Goal: Communication & Community: Answer question/provide support

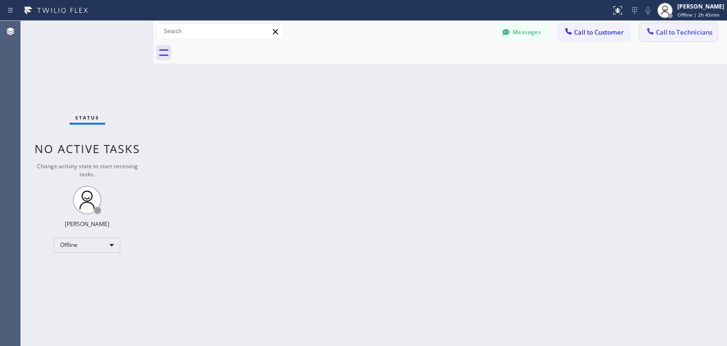
click at [705, 27] on button "Call to Technicians" at bounding box center [679, 32] width 78 height 18
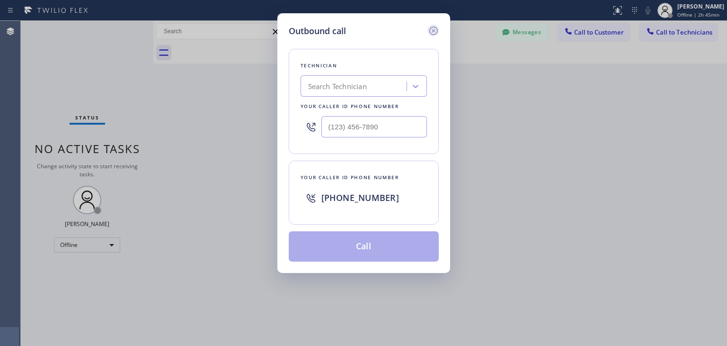
click at [430, 28] on icon at bounding box center [433, 31] width 9 height 9
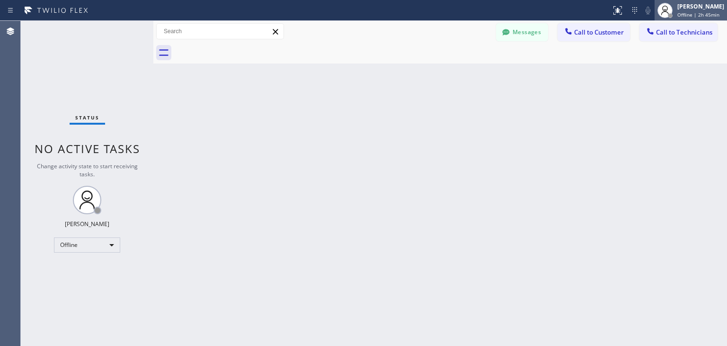
click at [703, 9] on div "[PERSON_NAME]" at bounding box center [701, 6] width 47 height 8
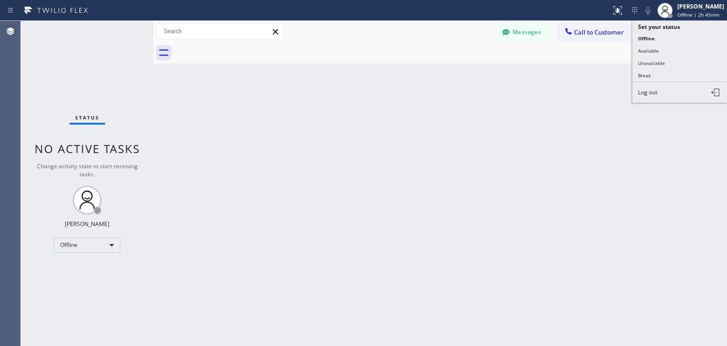
drag, startPoint x: 674, startPoint y: 59, endPoint x: 678, endPoint y: 55, distance: 5.4
click at [678, 57] on button "Unavailable" at bounding box center [680, 63] width 95 height 12
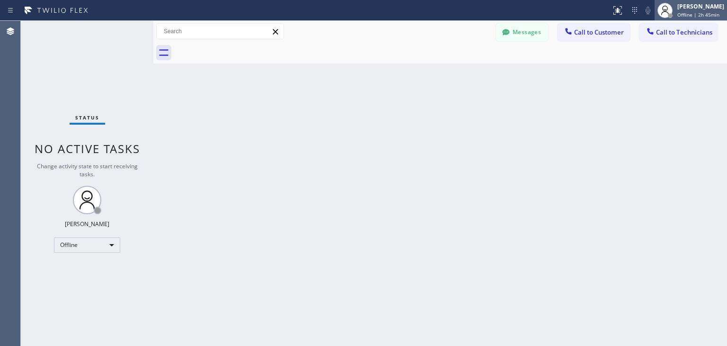
click at [701, 18] on div "Status report No issues detected If you experience an issue, please download th…" at bounding box center [363, 173] width 727 height 346
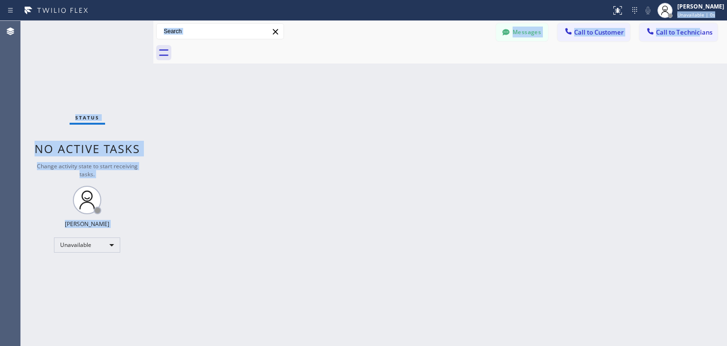
click at [696, 21] on div "Messages Call to Customer Call to Technicians Outbound call Location Search loc…" at bounding box center [440, 31] width 574 height 21
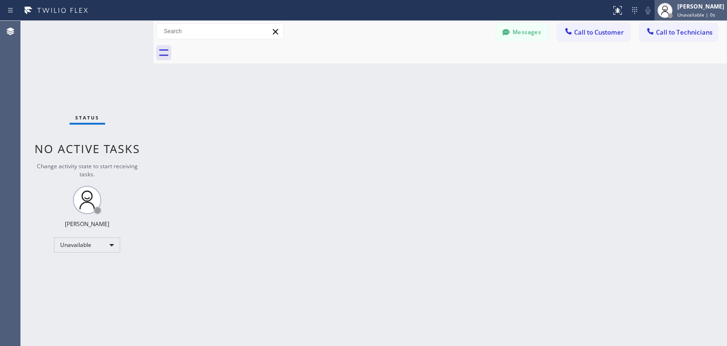
click at [699, 17] on span "Unavailable | 0s" at bounding box center [697, 14] width 38 height 7
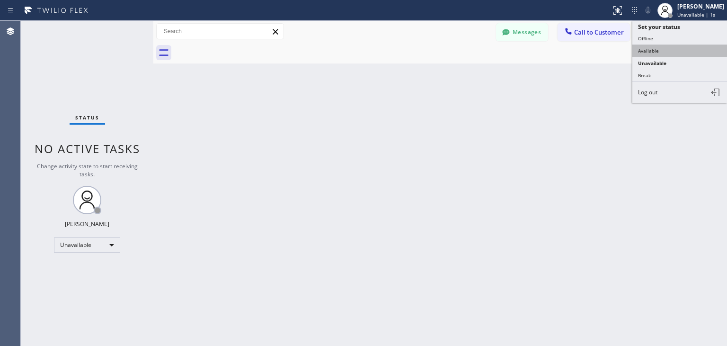
click at [686, 46] on button "Available" at bounding box center [680, 51] width 95 height 12
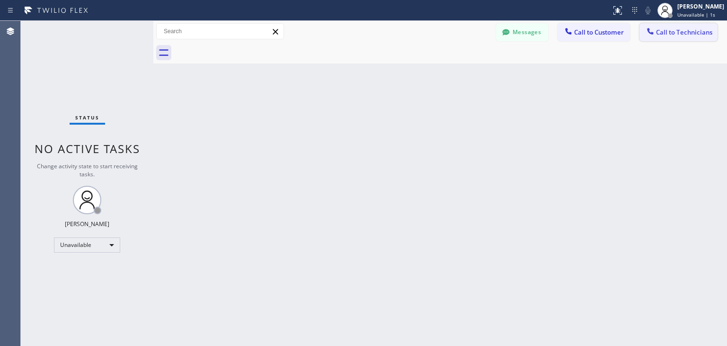
click at [691, 31] on span "Call to Technicians" at bounding box center [684, 32] width 56 height 9
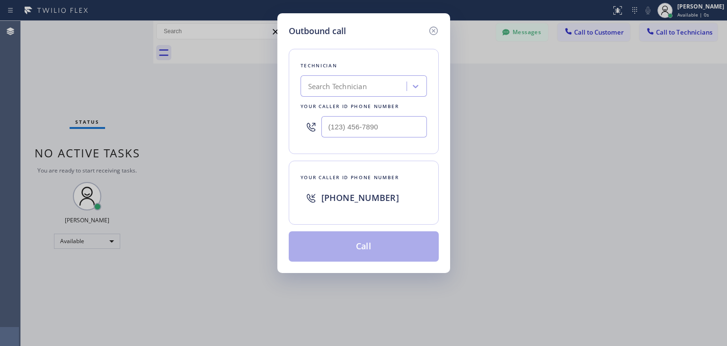
click at [395, 74] on div "Technician Search Technician Your caller id phone number" at bounding box center [364, 101] width 150 height 105
click at [391, 76] on div "Search Technician" at bounding box center [364, 85] width 126 height 21
type input "i"
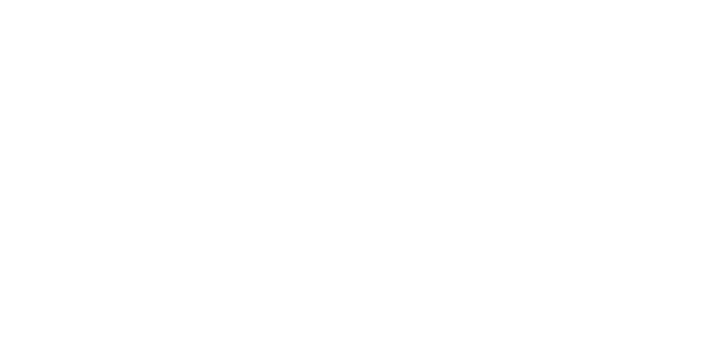
click at [72, 69] on div at bounding box center [363, 173] width 727 height 346
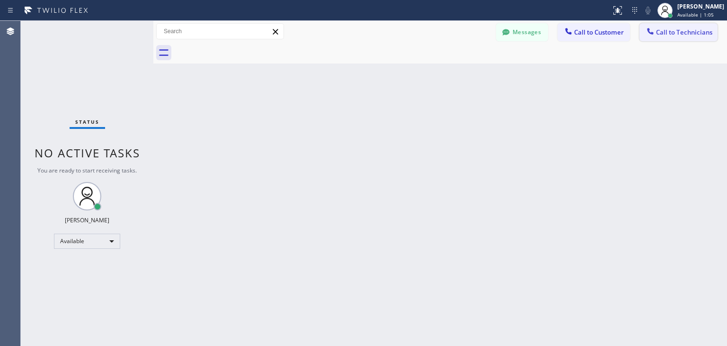
click at [657, 36] on span "Call to Technicians" at bounding box center [684, 32] width 56 height 9
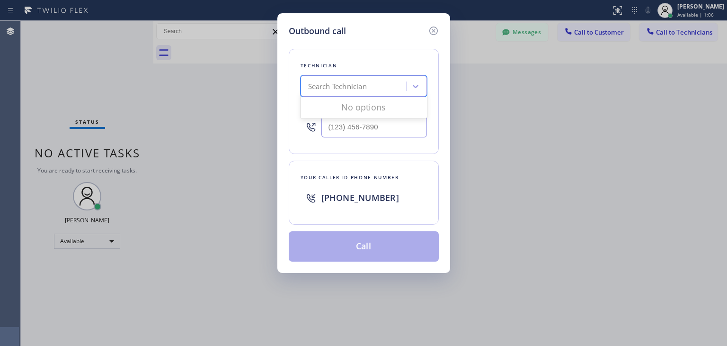
click at [349, 82] on div "Search Technician" at bounding box center [337, 86] width 59 height 11
type input "ibragim"
click at [367, 108] on div "[PERSON_NAME]" at bounding box center [364, 106] width 126 height 17
type input "[PHONE_NUMBER]"
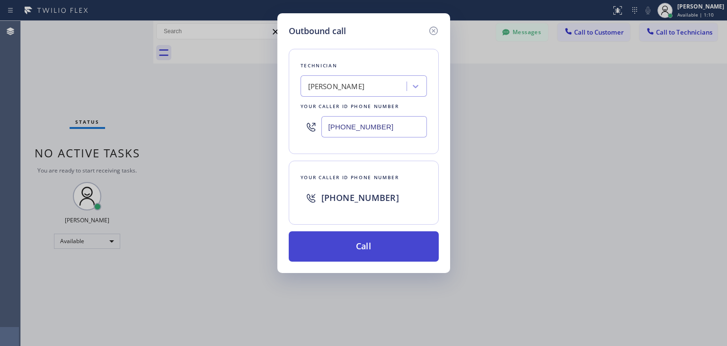
click at [368, 250] on button "Call" at bounding box center [364, 246] width 150 height 30
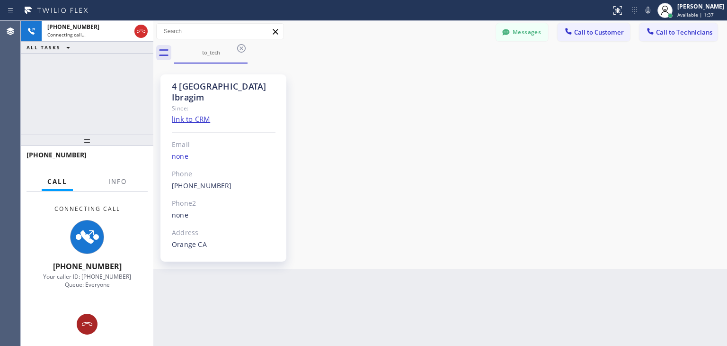
click at [81, 330] on button at bounding box center [87, 324] width 21 height 21
click at [81, 330] on div "Connecting Call [PHONE_NUMBER] Your caller ID: [PHONE_NUMBER] Queue: Everyone" at bounding box center [87, 268] width 133 height 154
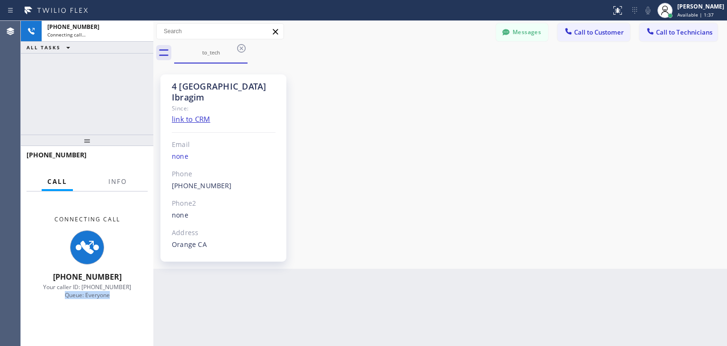
click at [81, 330] on div "Connecting Call +16194963164 Your caller ID: +12135102748 Queue: Everyone" at bounding box center [87, 268] width 133 height 154
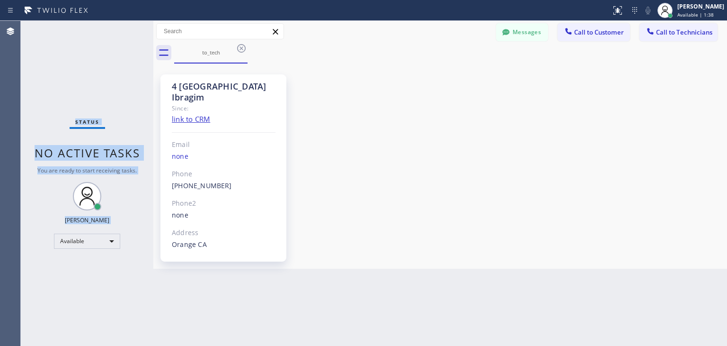
drag, startPoint x: 81, startPoint y: 330, endPoint x: 148, endPoint y: 165, distance: 177.6
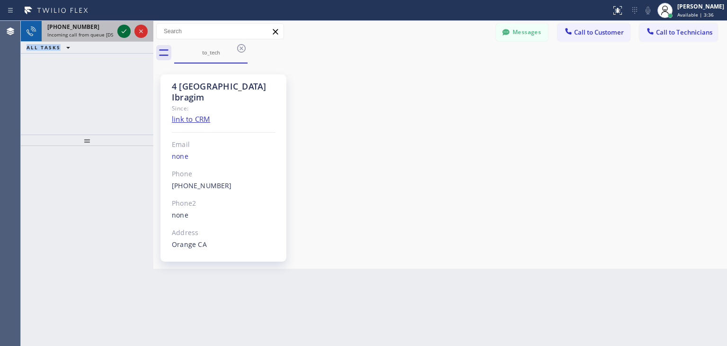
click at [122, 28] on icon at bounding box center [123, 31] width 11 height 11
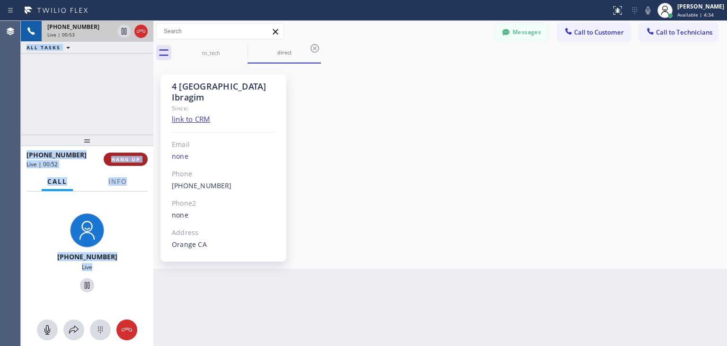
click at [138, 159] on span "HANG UP" at bounding box center [125, 159] width 29 height 7
click at [138, 160] on span "HANG UP" at bounding box center [125, 159] width 29 height 7
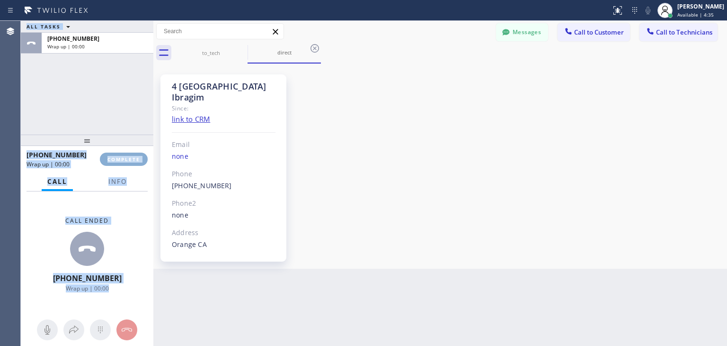
click at [138, 160] on span "COMPLETE" at bounding box center [124, 159] width 33 height 7
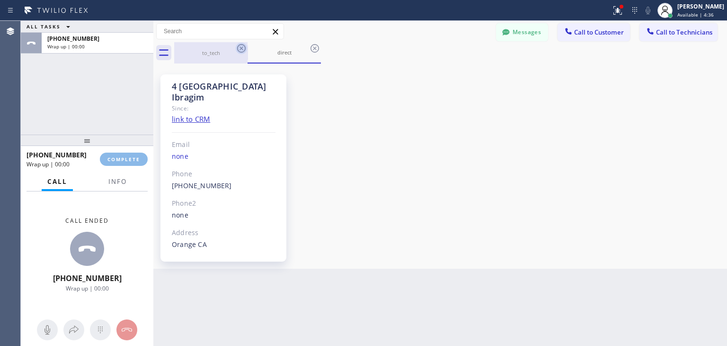
click at [237, 45] on icon at bounding box center [241, 48] width 11 height 11
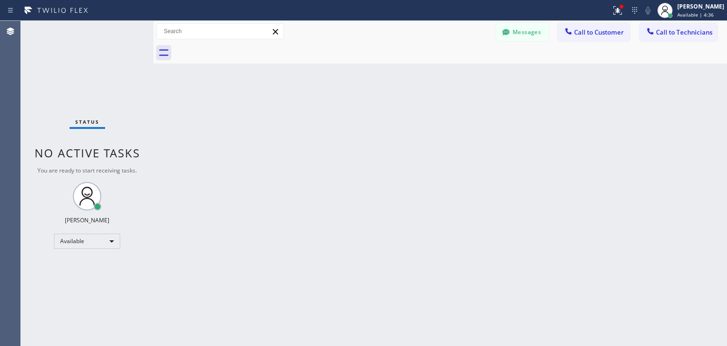
click at [237, 45] on div at bounding box center [450, 52] width 553 height 21
drag, startPoint x: 237, startPoint y: 45, endPoint x: 417, endPoint y: 356, distance: 359.9
click at [417, 345] on html "Status report Issues detected These issues could affect your workflow. Please c…" at bounding box center [363, 173] width 727 height 346
